Goal: Task Accomplishment & Management: Complete application form

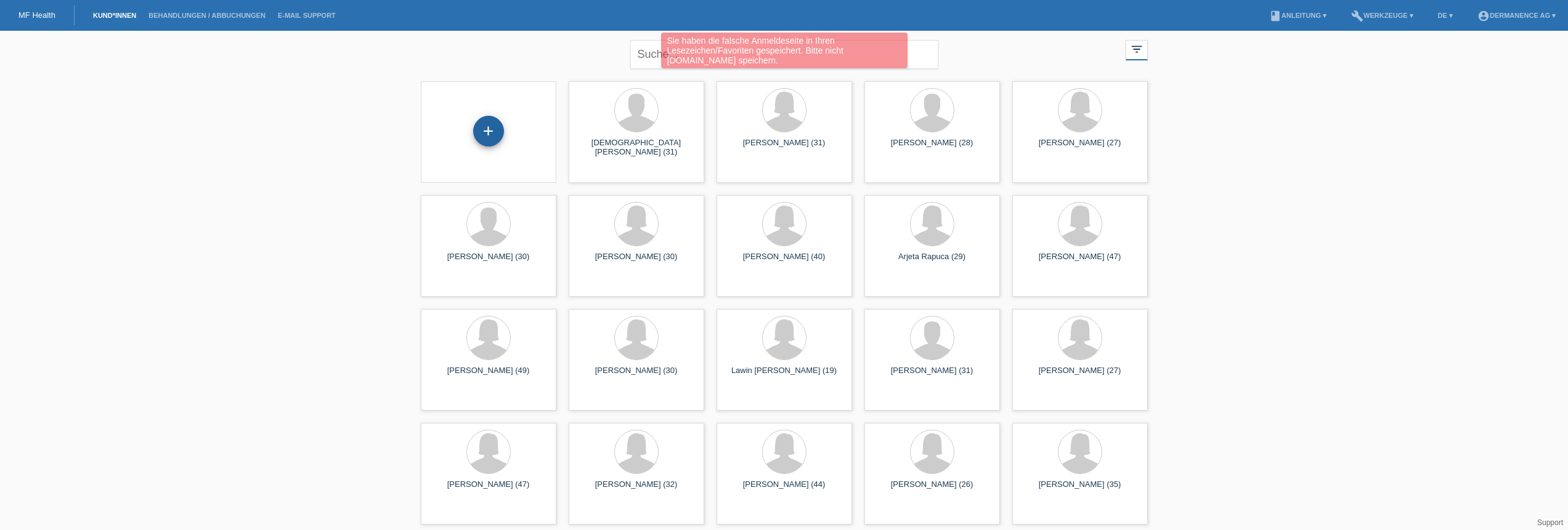
click at [491, 133] on div "+" at bounding box center [488, 131] width 31 height 31
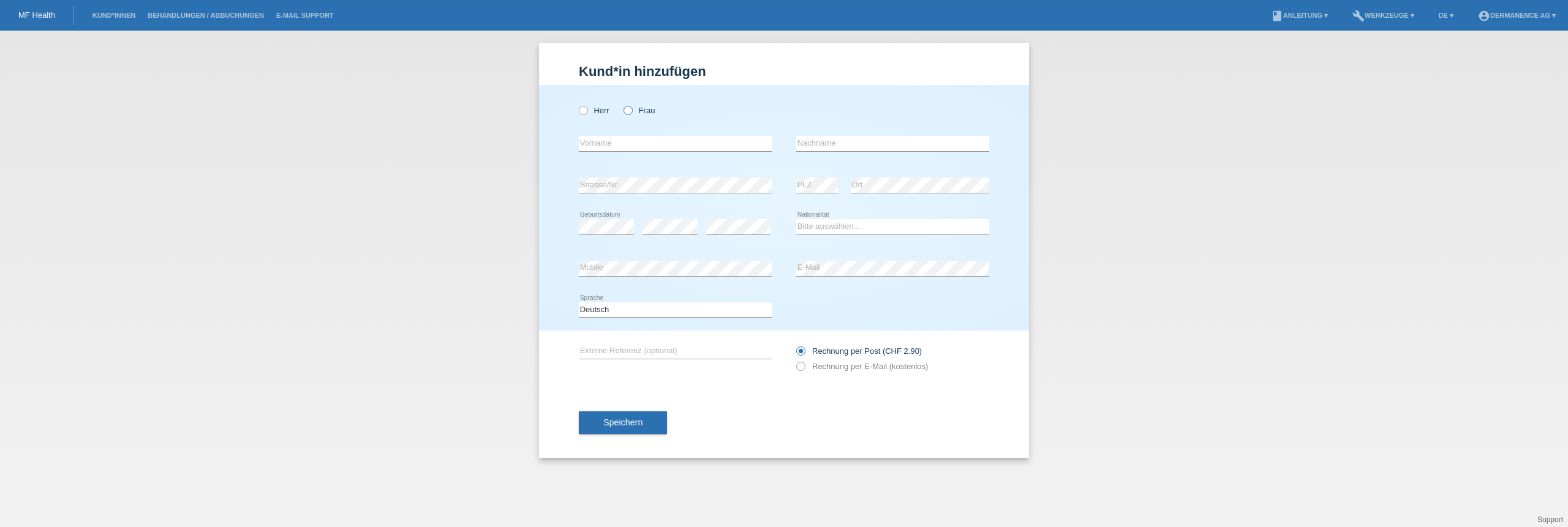
click at [644, 111] on label "Frau" at bounding box center [639, 111] width 32 height 9
click at [631, 111] on input "Frau" at bounding box center [627, 110] width 8 height 8
radio input "true"
click at [606, 152] on icon at bounding box center [674, 152] width 193 height 1
click at [606, 144] on input "text" at bounding box center [674, 143] width 193 height 15
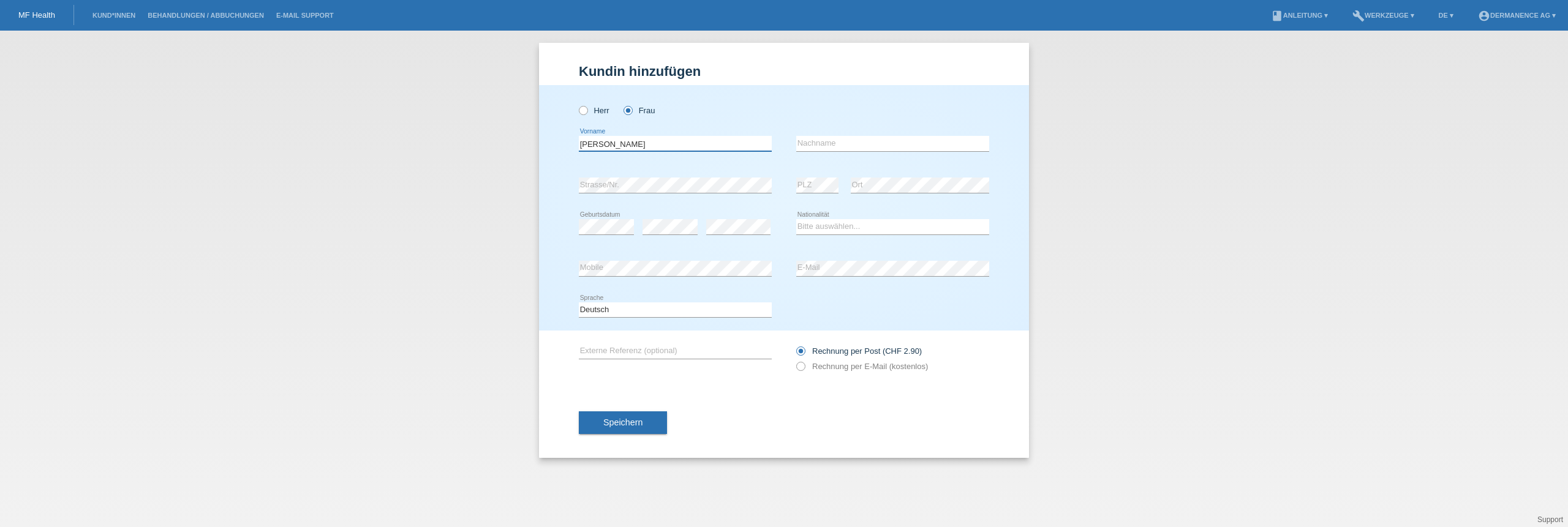
type input "Buchmüller"
click at [817, 140] on input "text" at bounding box center [892, 143] width 193 height 15
type input "May"
click at [591, 198] on div "error Strasse/Nr." at bounding box center [674, 185] width 193 height 42
click at [722, 234] on icon at bounding box center [737, 234] width 64 height 1
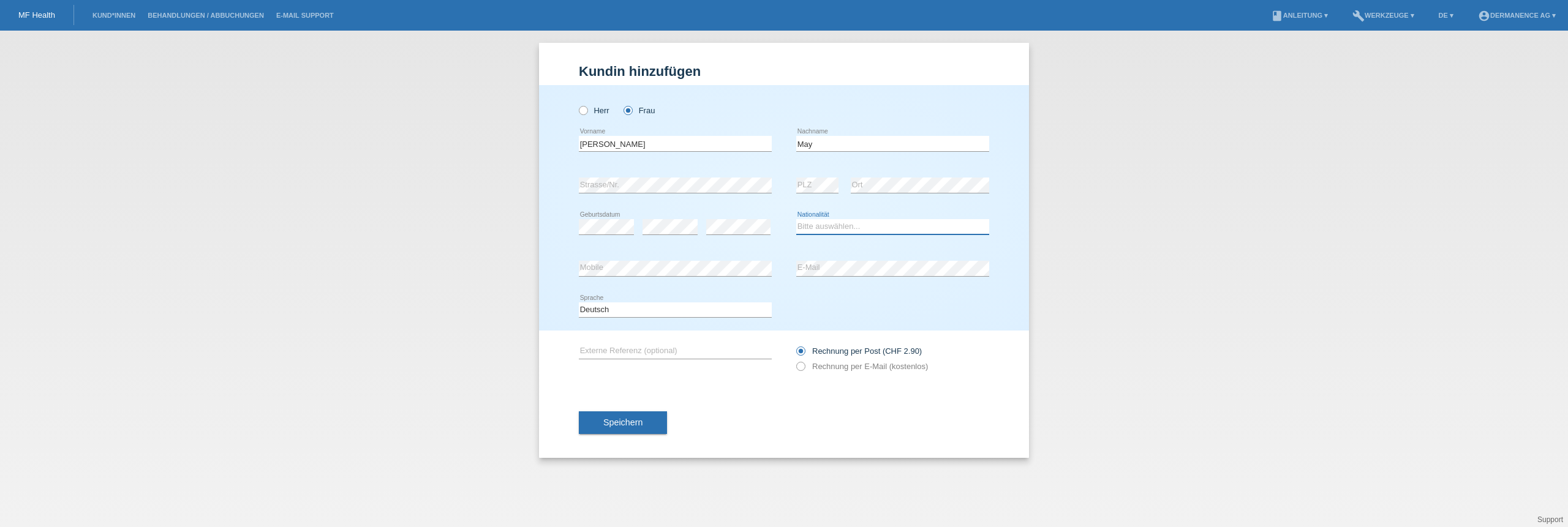
click at [837, 229] on select "Bitte auswählen... Schweiz Deutschland Liechtenstein Österreich ------------ Af…" at bounding box center [892, 227] width 193 height 15
select select "CH"
click at [796, 219] on select "Bitte auswählen... Schweiz Deutschland Liechtenstein Österreich ------------ Af…" at bounding box center [892, 227] width 193 height 15
click at [617, 354] on input "text" at bounding box center [674, 350] width 193 height 15
type input "BTX + Cürettage"
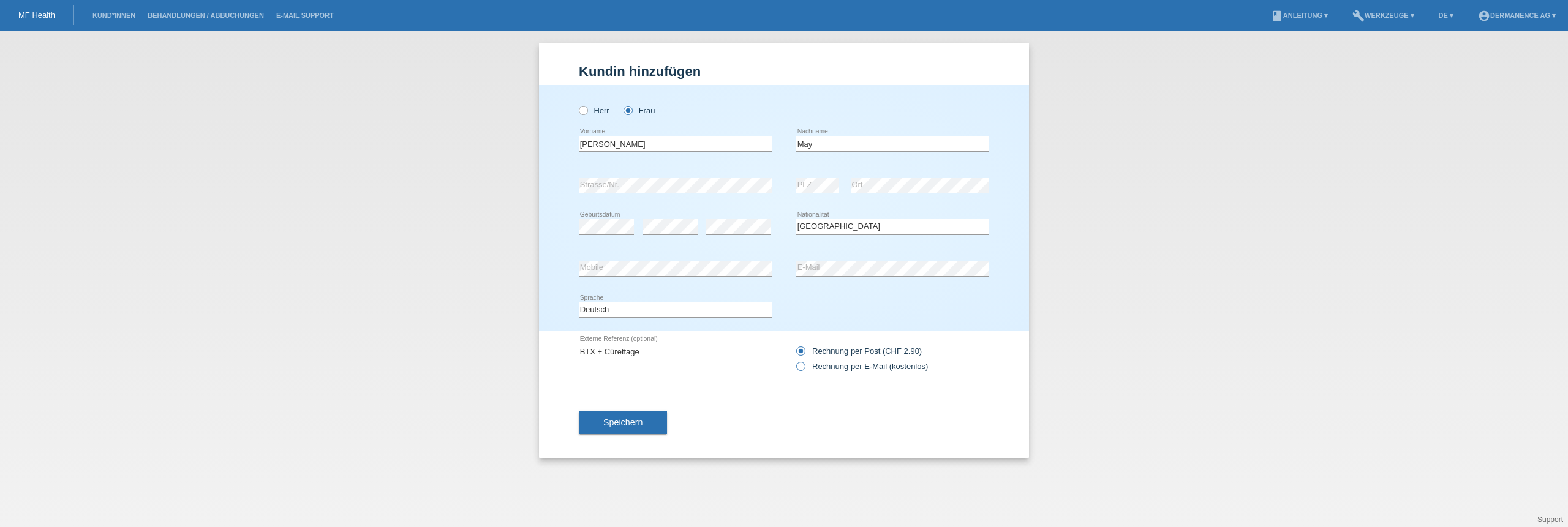
click at [831, 368] on label "Rechnung per E-Mail (kostenlos)" at bounding box center [862, 366] width 132 height 9
click at [804, 368] on input "Rechnung per E-Mail (kostenlos)" at bounding box center [800, 369] width 8 height 15
radio input "true"
click at [612, 419] on span "Speichern" at bounding box center [623, 422] width 39 height 10
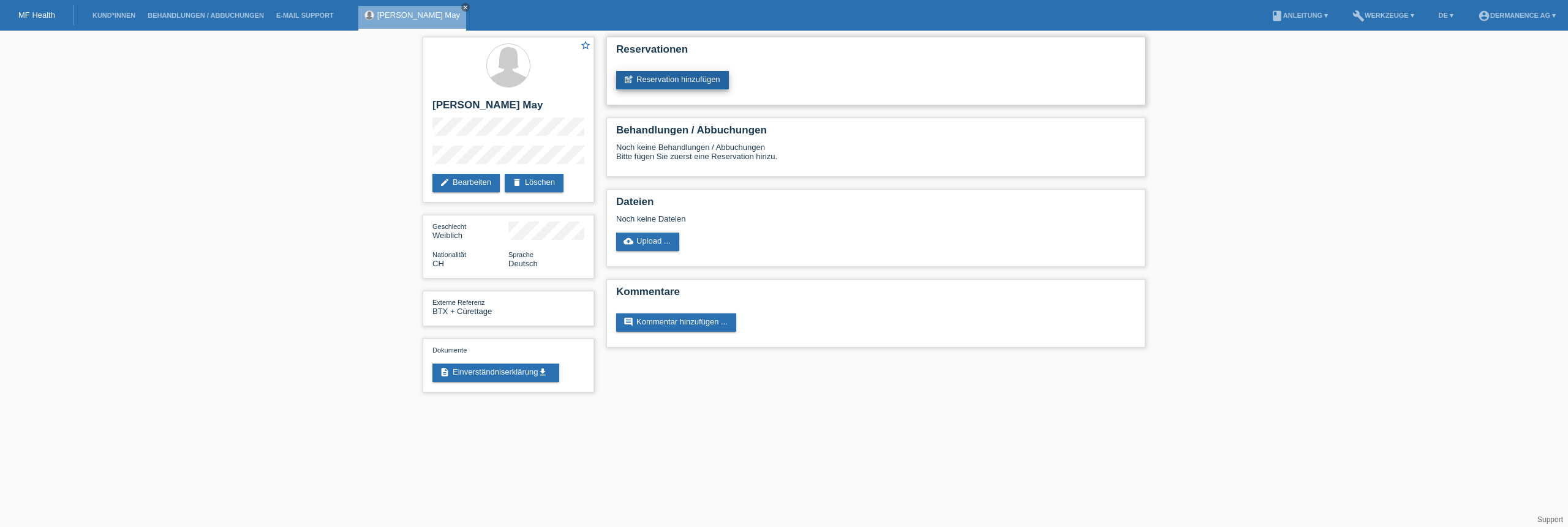
click at [650, 83] on link "post_add Reservation hinzufügen" at bounding box center [672, 80] width 113 height 19
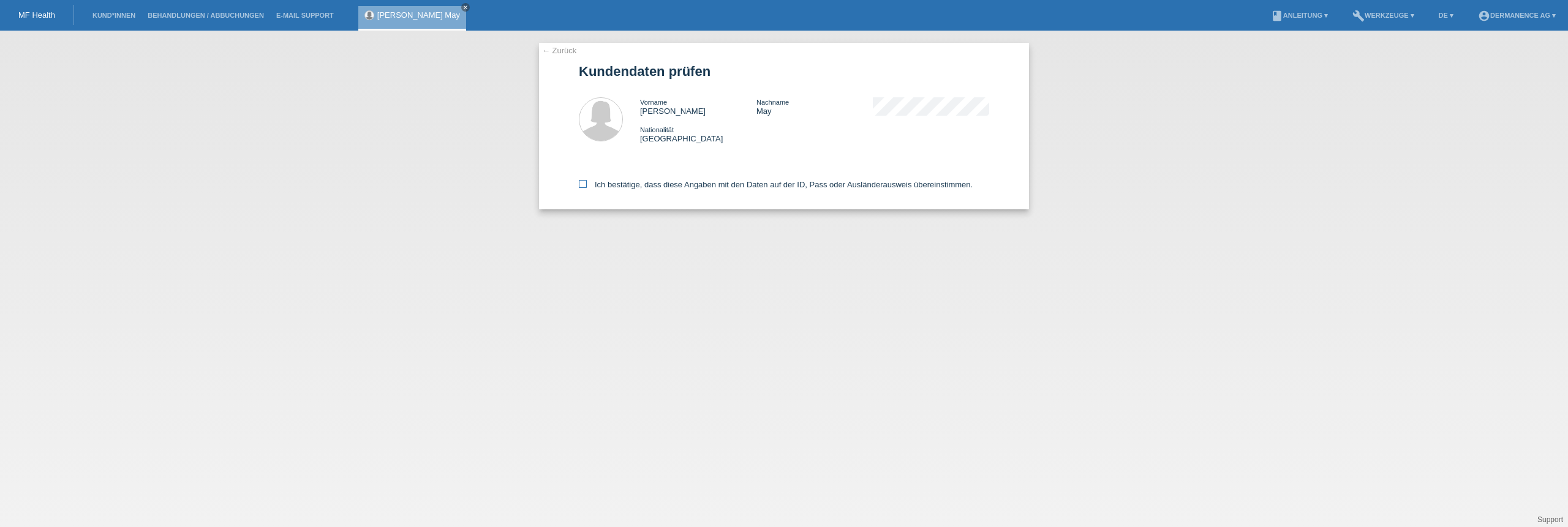
click at [582, 181] on icon at bounding box center [582, 184] width 8 height 8
click at [582, 181] on input "Ich bestätige, dass diese Angaben mit den Daten auf der ID, Pass oder Ausländer…" at bounding box center [582, 184] width 8 height 8
checkbox input "true"
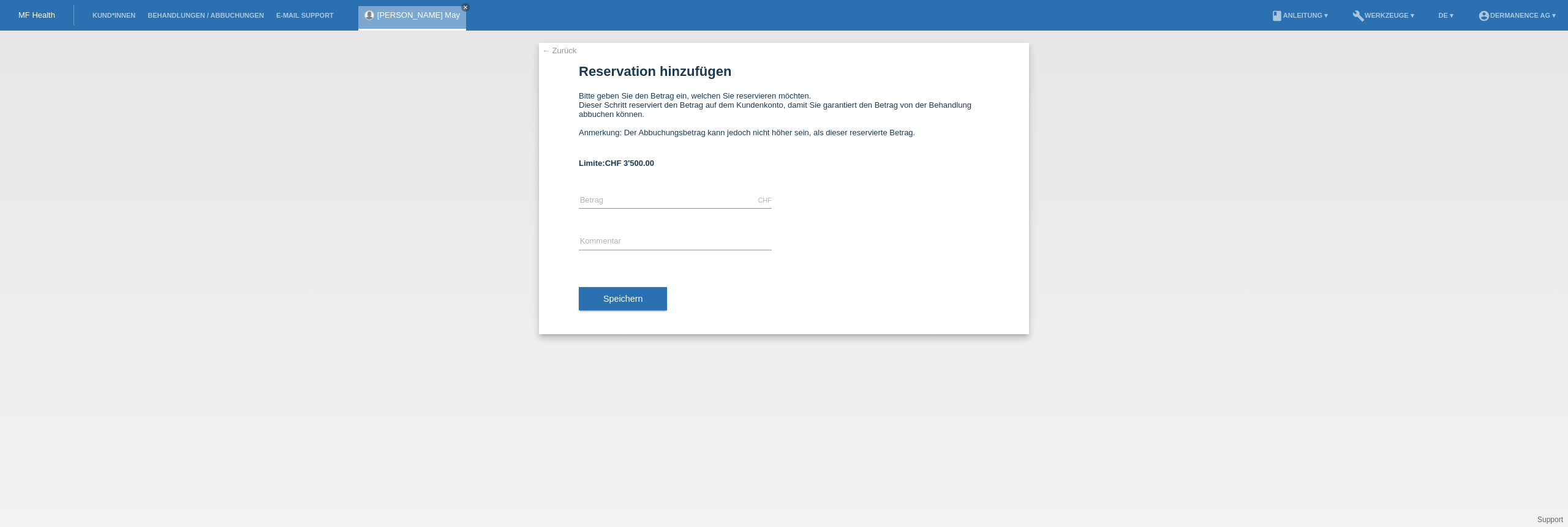
click at [1054, 368] on div "← Zurück Reservation hinzufügen Bitte geben Sie den Betrag ein, welchen Sie res…" at bounding box center [784, 279] width 1568 height 496
